Goal: Task Accomplishment & Management: Manage account settings

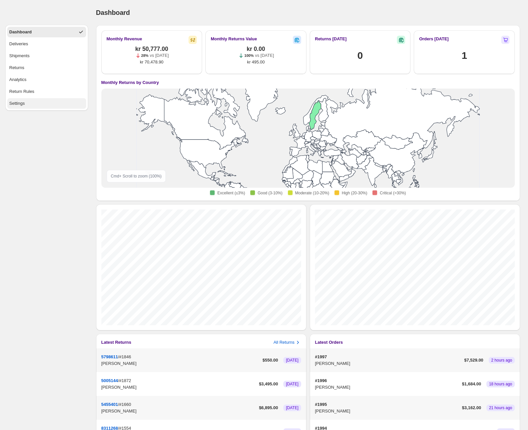
click at [46, 100] on button "Settings" at bounding box center [46, 103] width 79 height 11
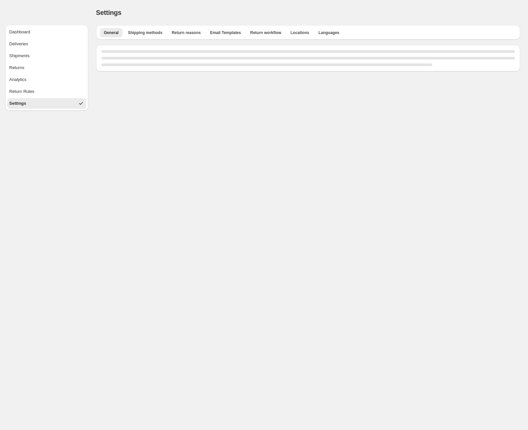
select select "**"
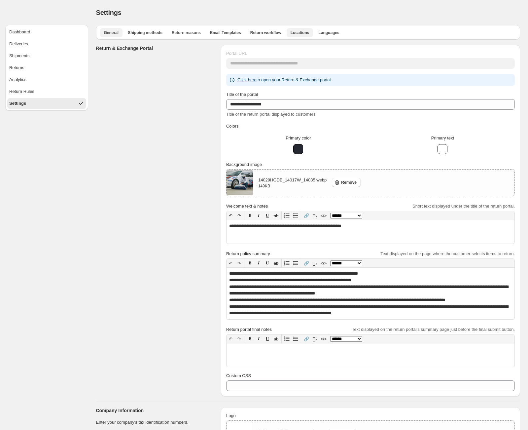
click at [298, 34] on span "Locations" at bounding box center [300, 32] width 19 height 5
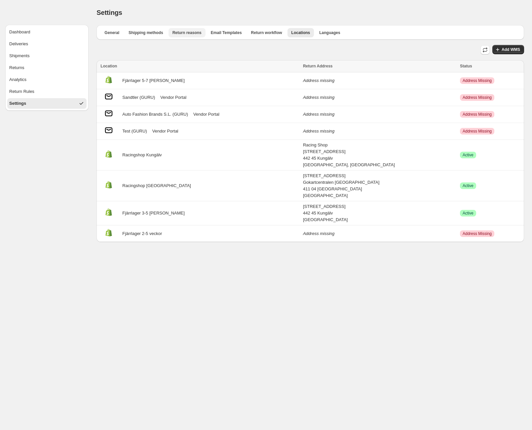
click at [192, 31] on span "Return reasons" at bounding box center [186, 32] width 29 height 5
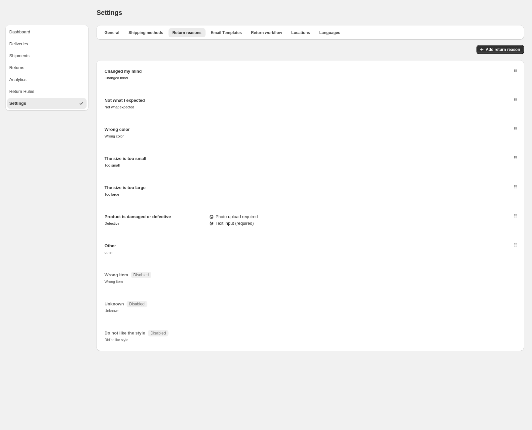
click at [138, 38] on div "General Shipping methods Return reasons Email Templates Return workflow Locatio…" at bounding box center [310, 32] width 428 height 15
click at [141, 32] on span "Shipping methods" at bounding box center [146, 32] width 35 height 5
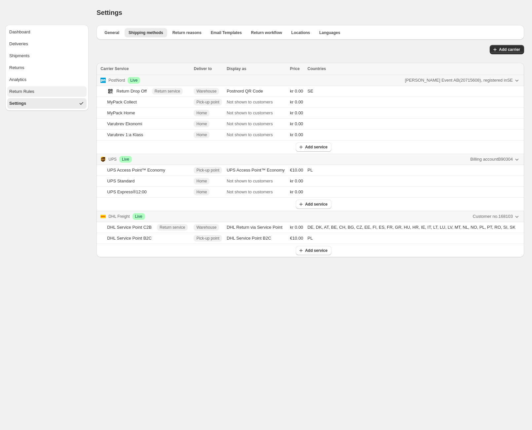
click at [54, 93] on button "Return Rules" at bounding box center [46, 91] width 79 height 11
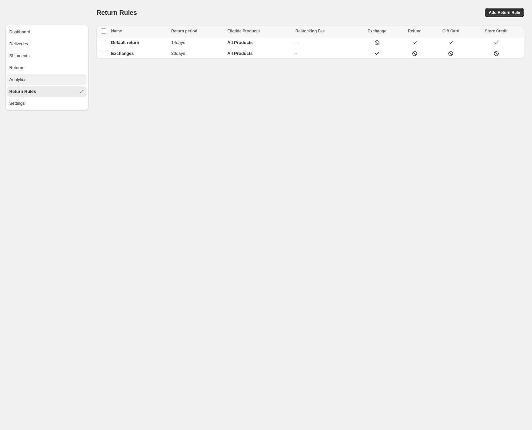
click at [57, 84] on button "Analytics" at bounding box center [46, 79] width 79 height 11
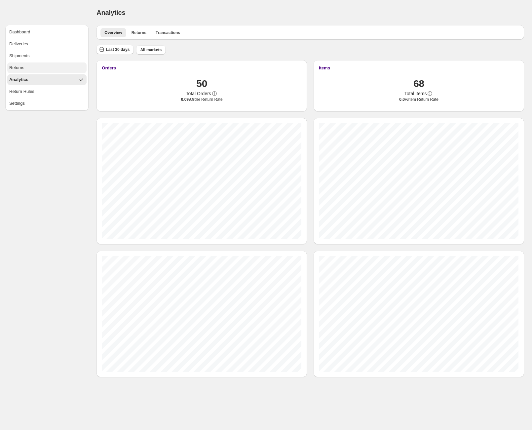
click at [61, 71] on button "Returns" at bounding box center [46, 67] width 79 height 11
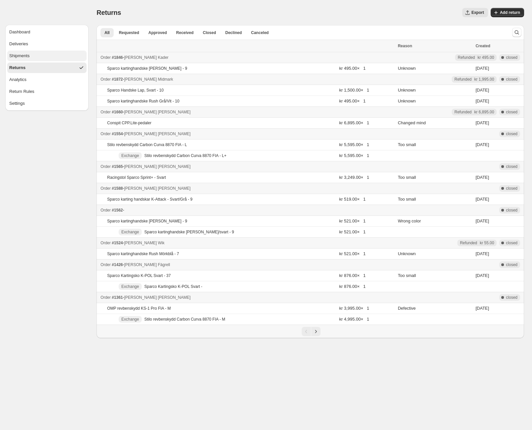
click at [48, 56] on button "Shipments" at bounding box center [46, 56] width 79 height 11
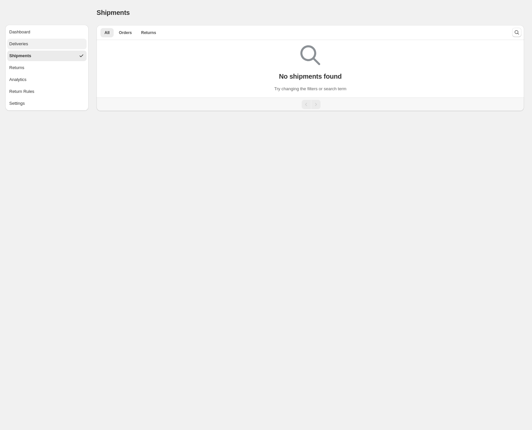
click at [55, 44] on button "Deliveries" at bounding box center [46, 44] width 79 height 11
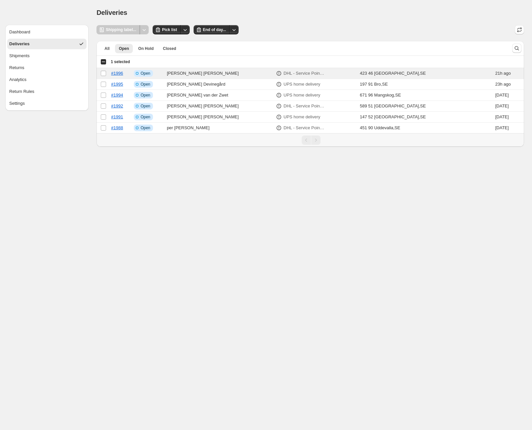
click at [145, 29] on div at bounding box center [144, 29] width 9 height 9
click at [63, 103] on button "Settings" at bounding box center [46, 103] width 79 height 11
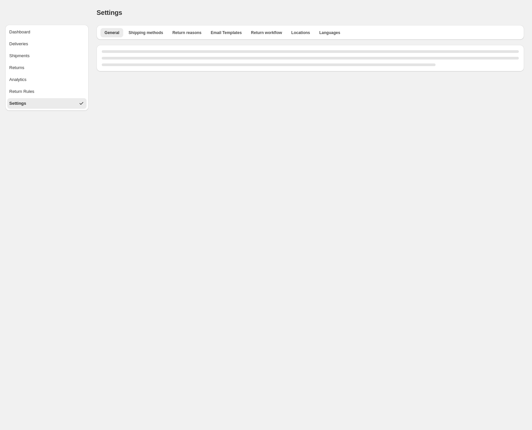
select select "**"
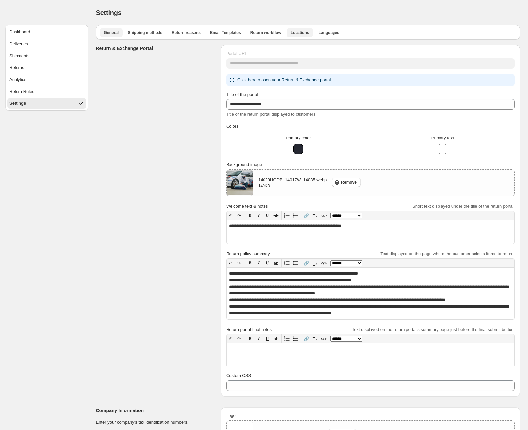
click at [303, 34] on span "Locations" at bounding box center [300, 32] width 19 height 5
